Goal: Transaction & Acquisition: Subscribe to service/newsletter

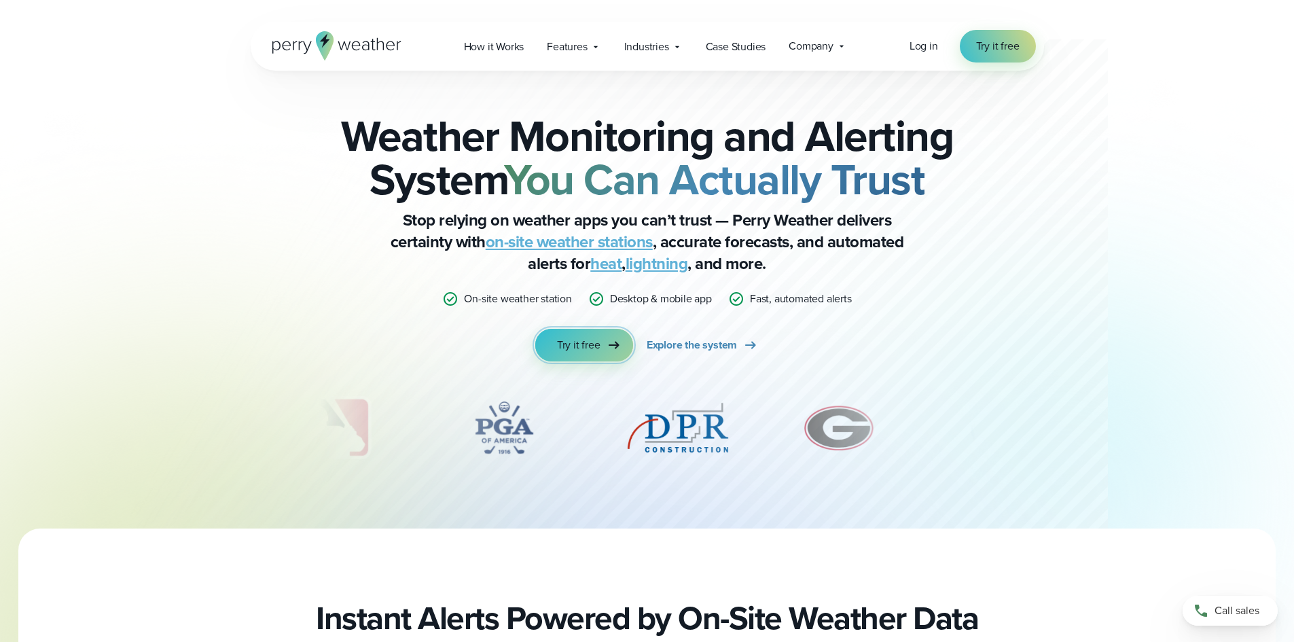
click at [602, 352] on link "Try it free" at bounding box center [584, 345] width 98 height 33
